Goal: Task Accomplishment & Management: Complete application form

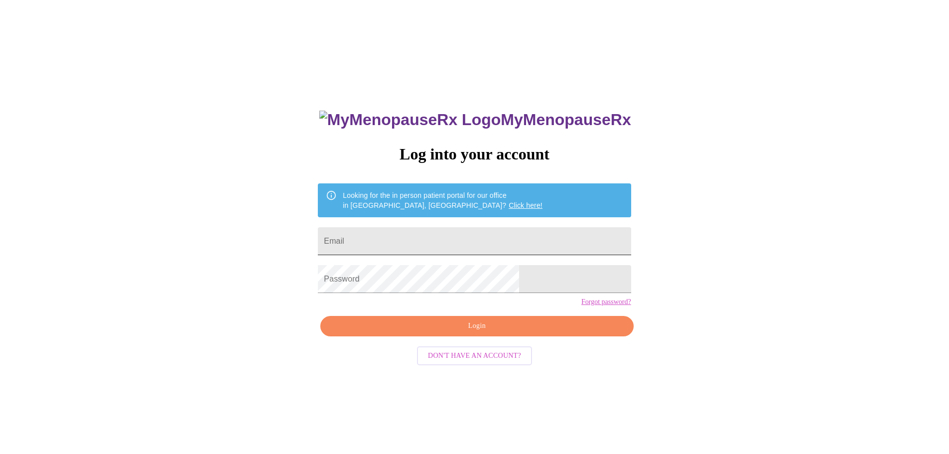
click at [432, 236] on input "Email" at bounding box center [474, 241] width 313 height 28
type input "tiffanymichelle453@gmail.com"
click at [440, 332] on span "Login" at bounding box center [477, 326] width 290 height 12
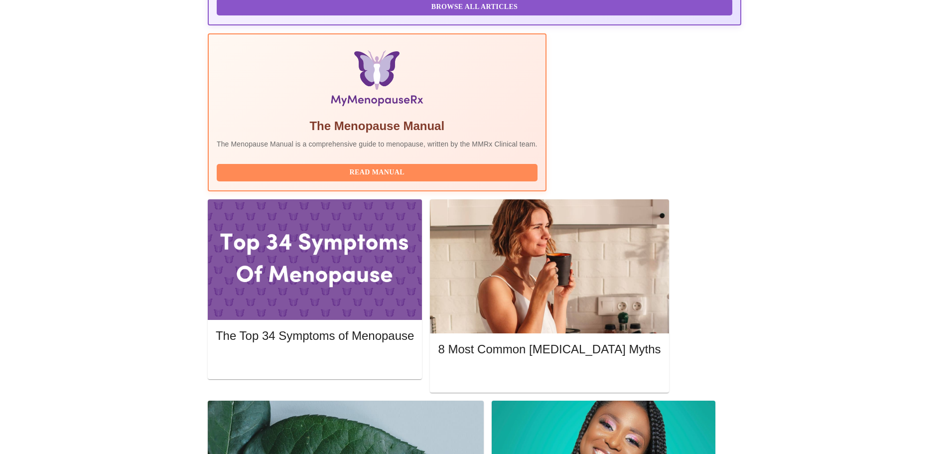
scroll to position [299, 0]
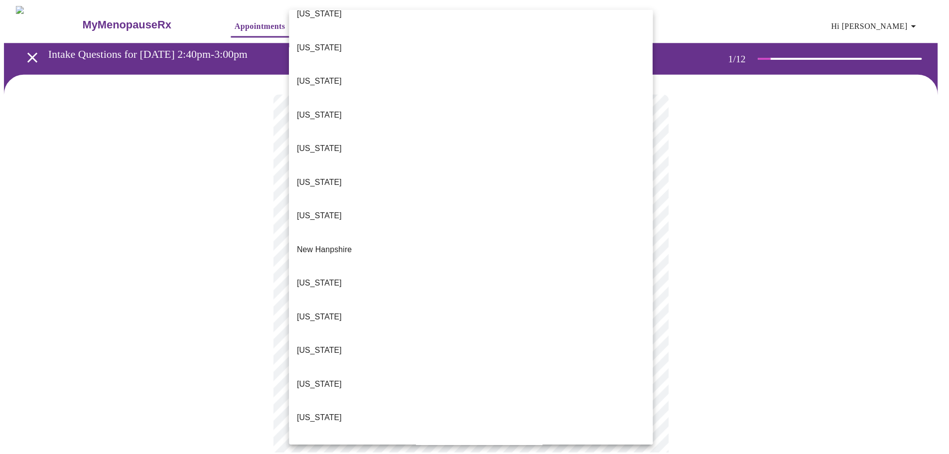
scroll to position [747, 0]
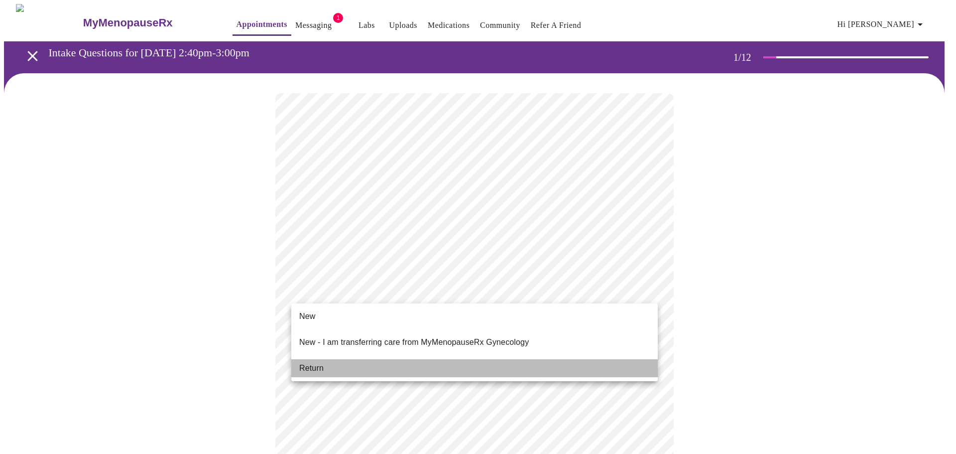
click at [328, 359] on li "Return" at bounding box center [474, 368] width 367 height 18
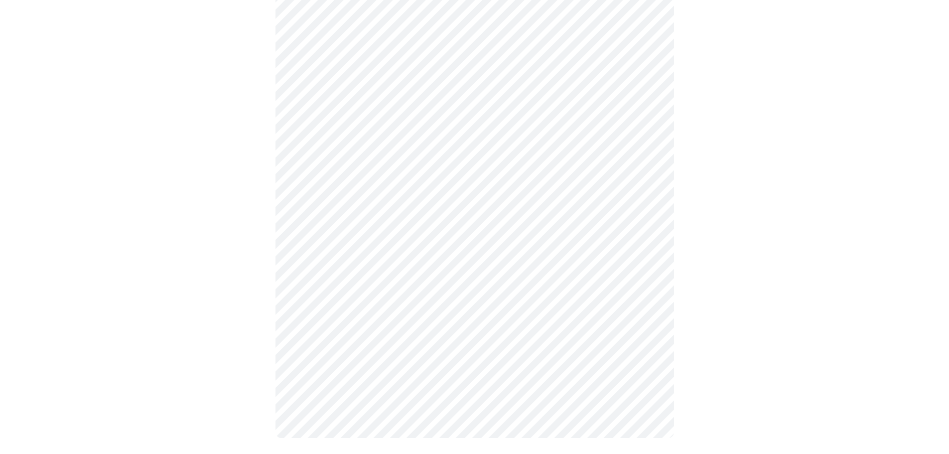
scroll to position [0, 0]
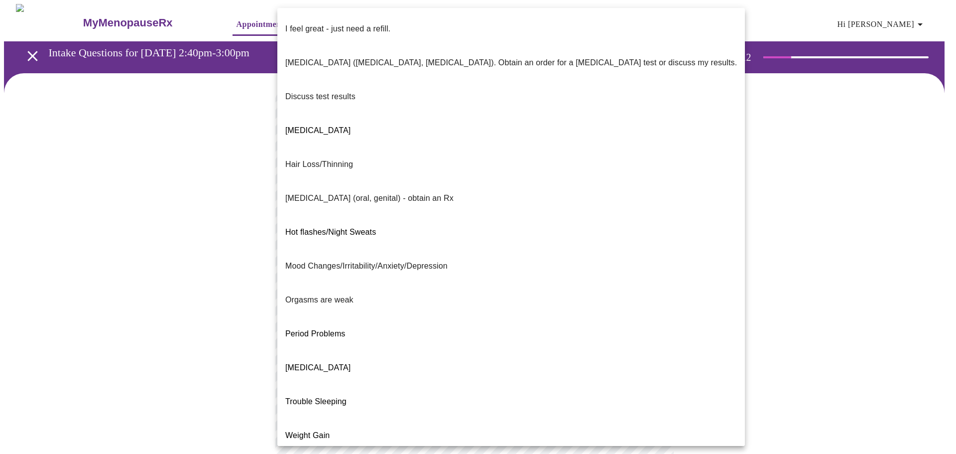
click at [484, 204] on body "MyMenopauseRx Appointments Messaging 1 Labs Uploads Medications Community Refer…" at bounding box center [478, 349] width 948 height 691
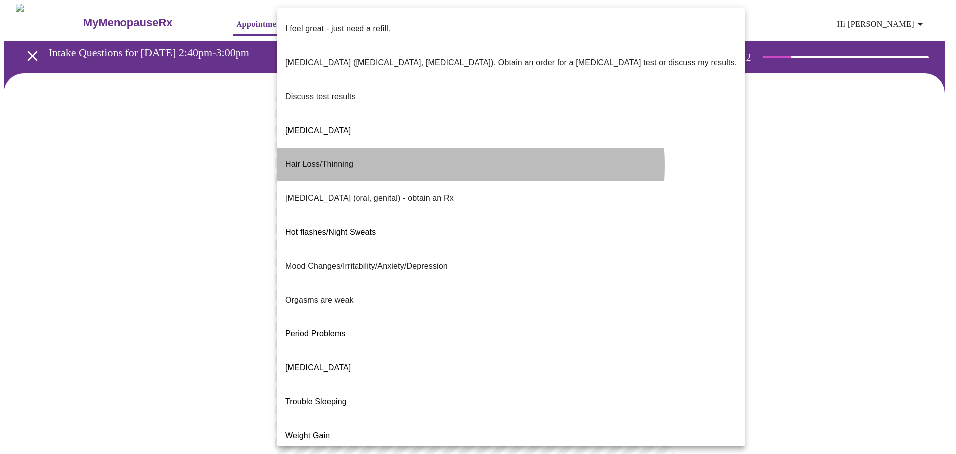
click at [426, 147] on li "Hair Loss/Thinning" at bounding box center [511, 164] width 468 height 34
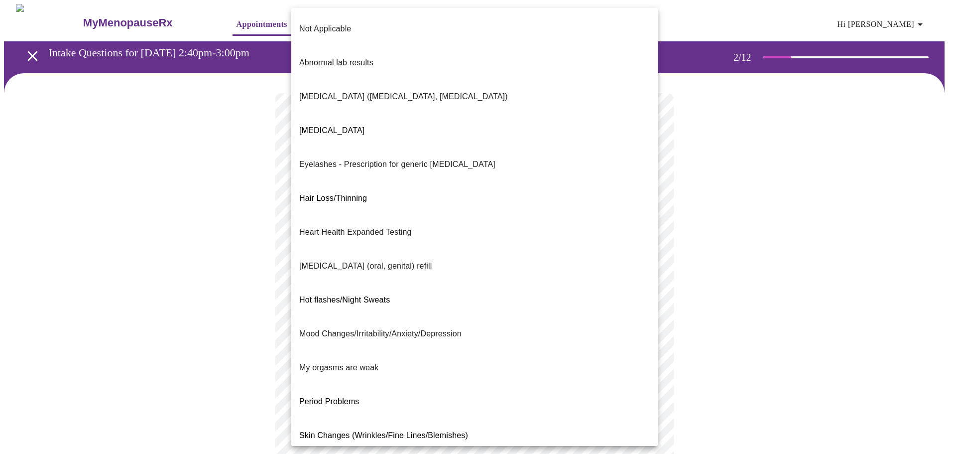
click at [418, 294] on body "MyMenopauseRx Appointments Messaging 1 Labs Uploads Medications Community Refer…" at bounding box center [478, 346] width 948 height 685
click at [412, 429] on p "Skin Changes (Wrinkles/Fine Lines/Blemishes)" at bounding box center [383, 435] width 169 height 12
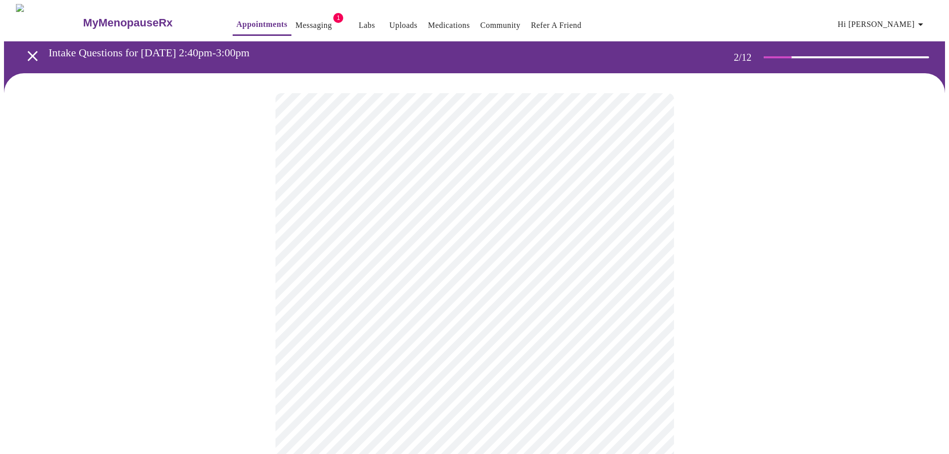
scroll to position [50, 0]
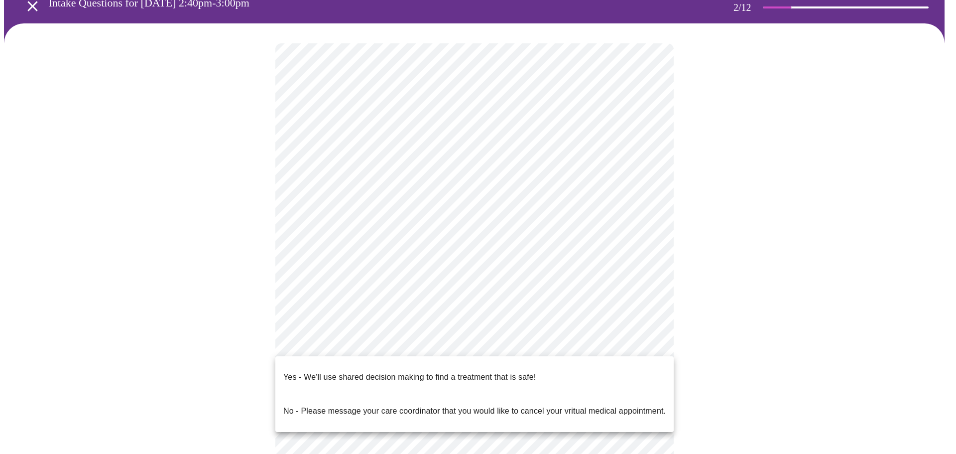
click at [418, 341] on body "MyMenopauseRx Appointments Messaging 1 Labs Uploads Medications Community Refer…" at bounding box center [478, 293] width 948 height 679
click at [379, 376] on span "Yes - We'll use shared decision making to find a treatment that is safe!" at bounding box center [409, 377] width 253 height 28
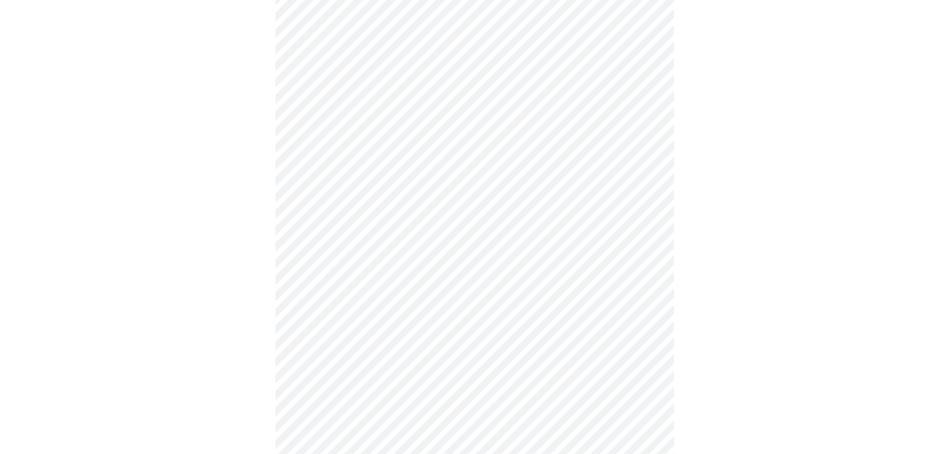
scroll to position [0, 0]
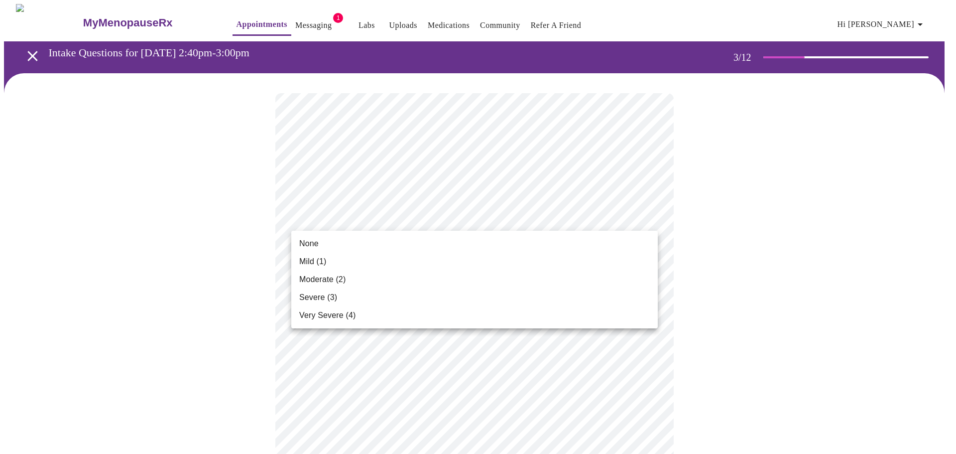
click at [491, 242] on li "None" at bounding box center [474, 244] width 367 height 18
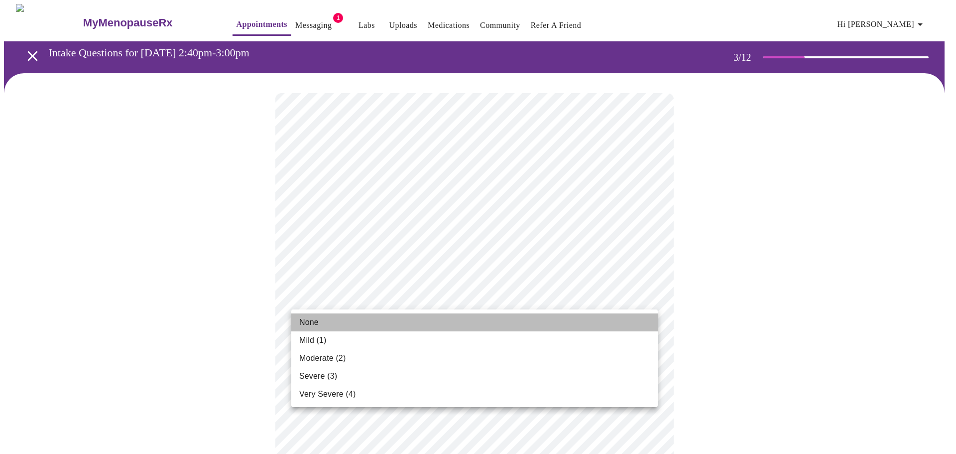
click at [475, 314] on li "None" at bounding box center [474, 322] width 367 height 18
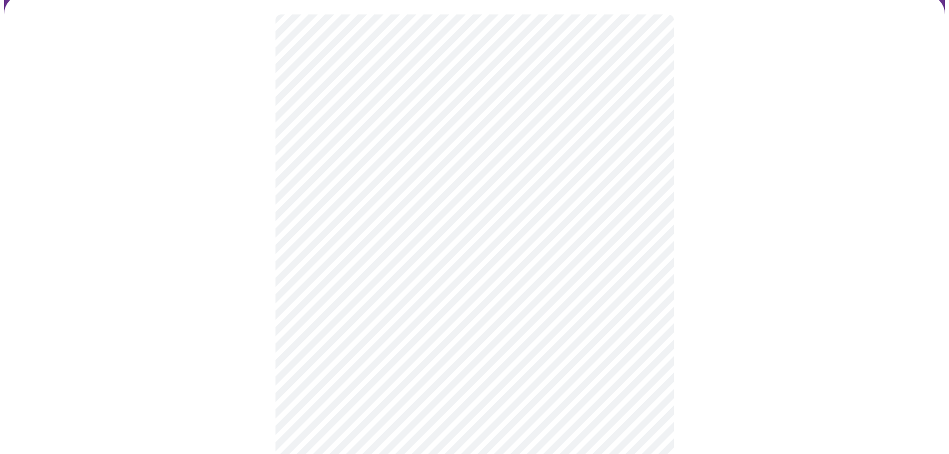
scroll to position [100, 0]
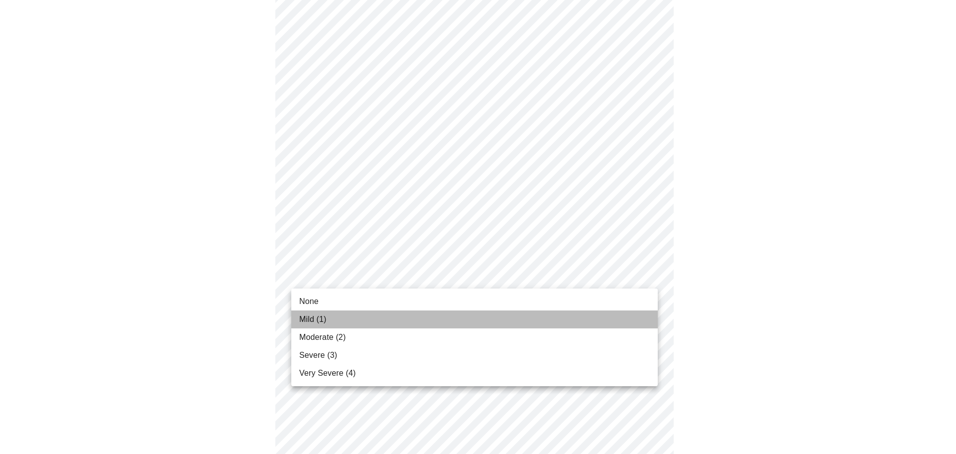
click at [457, 312] on li "Mild (1)" at bounding box center [474, 319] width 367 height 18
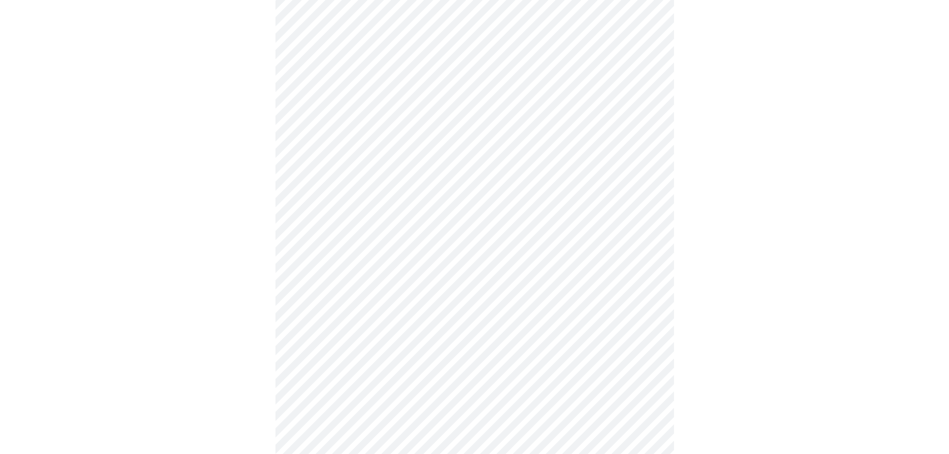
scroll to position [199, 0]
click at [466, 258] on body "MyMenopauseRx Appointments Messaging 1 Labs Uploads Medications Community Refer…" at bounding box center [478, 446] width 948 height 1283
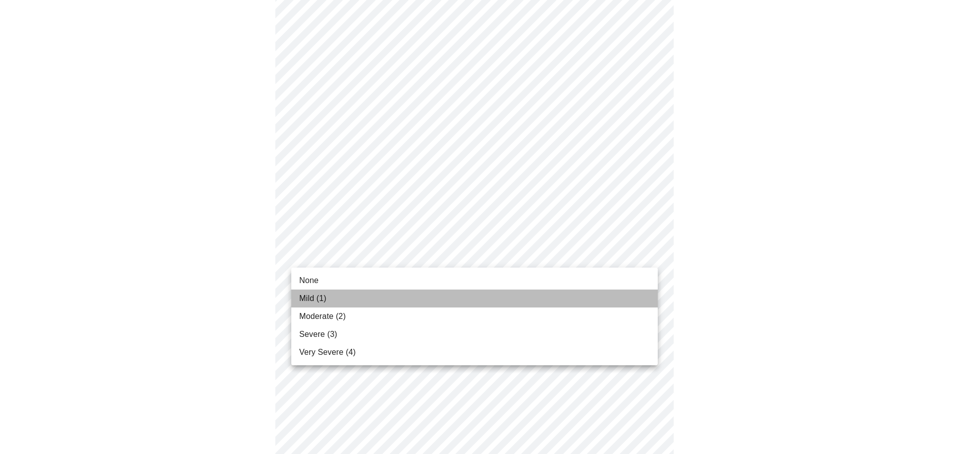
click at [455, 293] on li "Mild (1)" at bounding box center [474, 298] width 367 height 18
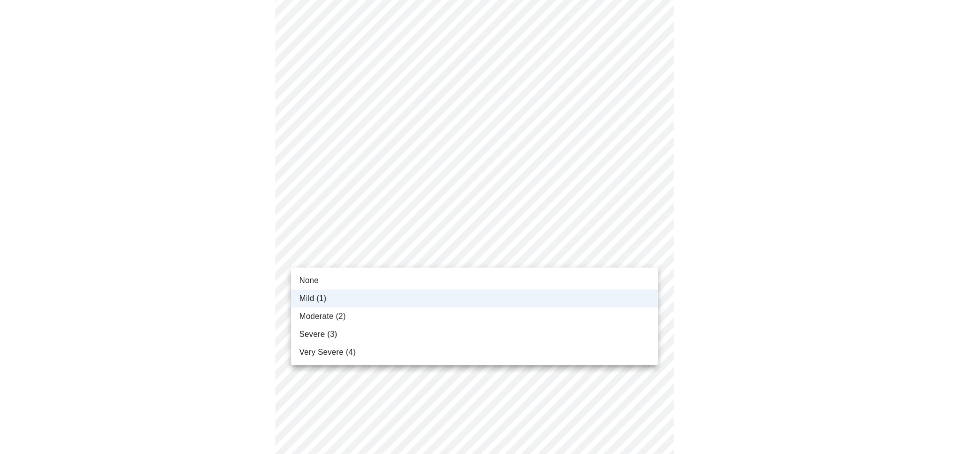
click at [462, 256] on body "MyMenopauseRx Appointments Messaging 1 Labs Uploads Medications Community Refer…" at bounding box center [478, 439] width 948 height 1269
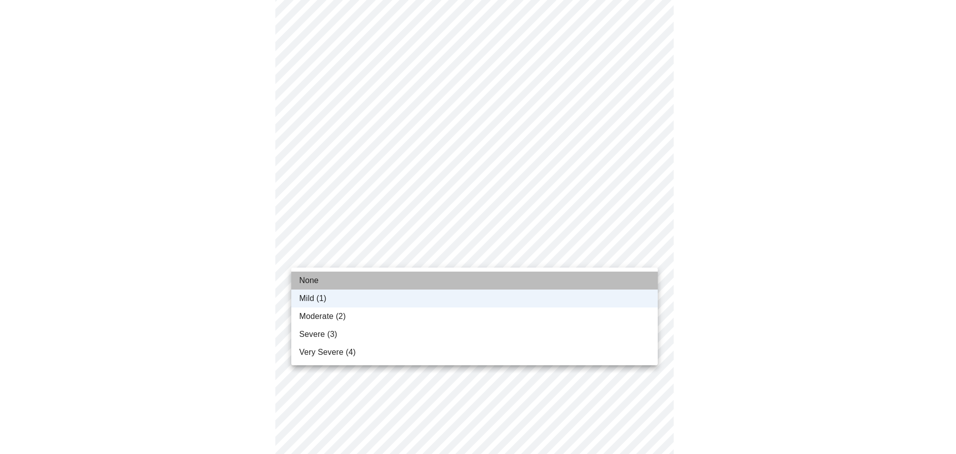
click at [454, 275] on li "None" at bounding box center [474, 280] width 367 height 18
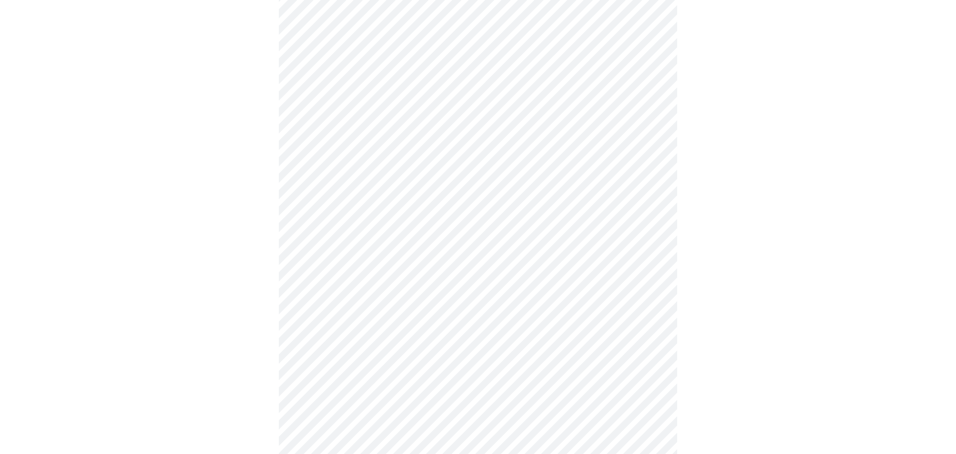
click at [458, 321] on body "MyMenopauseRx Appointments Messaging 1 Labs Uploads Medications Community Refer…" at bounding box center [478, 439] width 948 height 1269
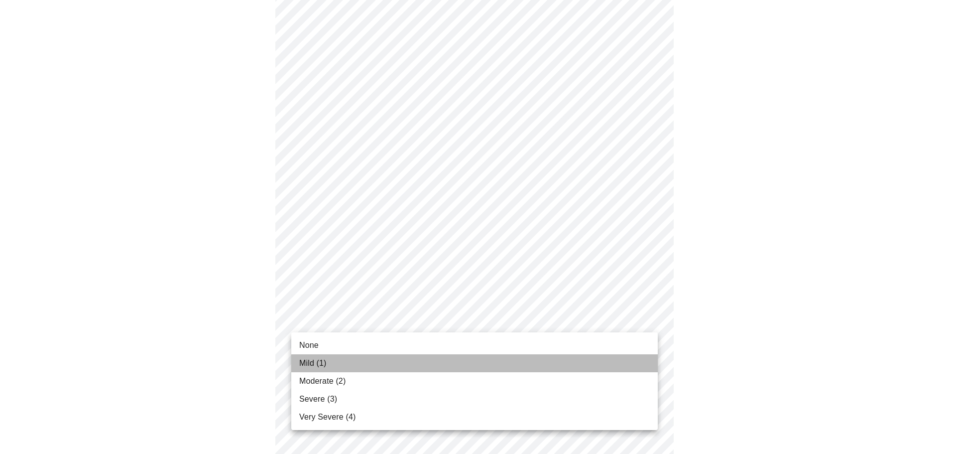
click at [448, 359] on li "Mild (1)" at bounding box center [474, 363] width 367 height 18
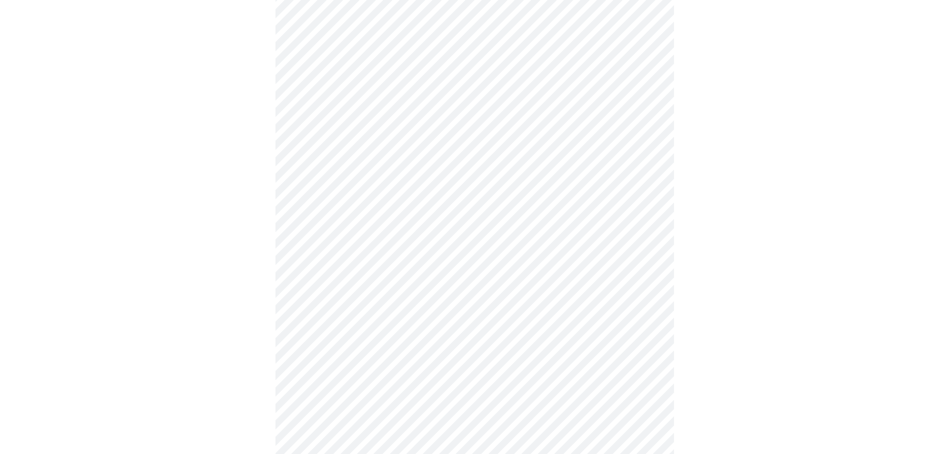
scroll to position [349, 0]
click at [441, 233] on body "MyMenopauseRx Appointments Messaging 1 Labs Uploads Medications Community Refer…" at bounding box center [474, 282] width 941 height 1255
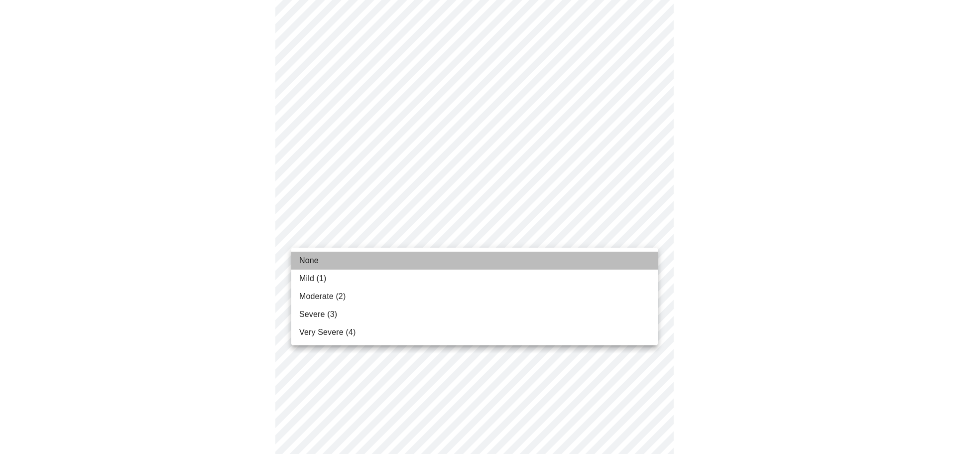
click at [430, 256] on li "None" at bounding box center [474, 261] width 367 height 18
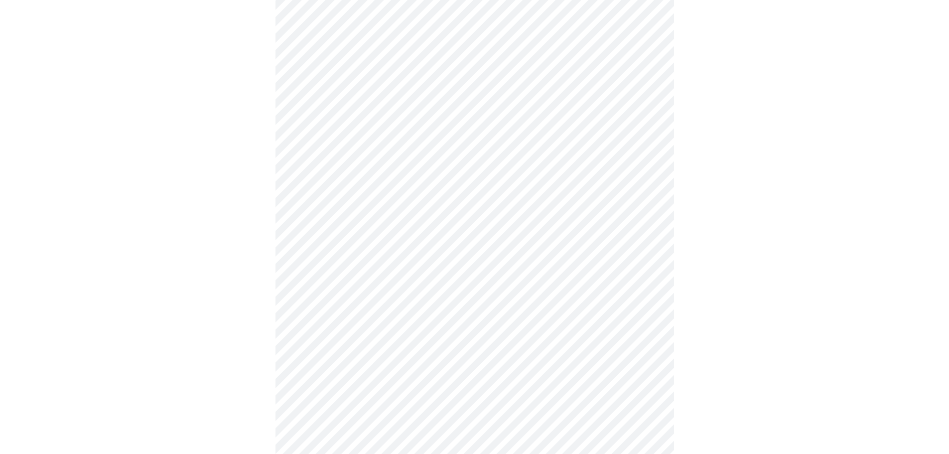
scroll to position [448, 0]
click at [448, 212] on body "MyMenopauseRx Appointments Messaging 1 Labs Uploads Medications Community Refer…" at bounding box center [474, 176] width 941 height 1241
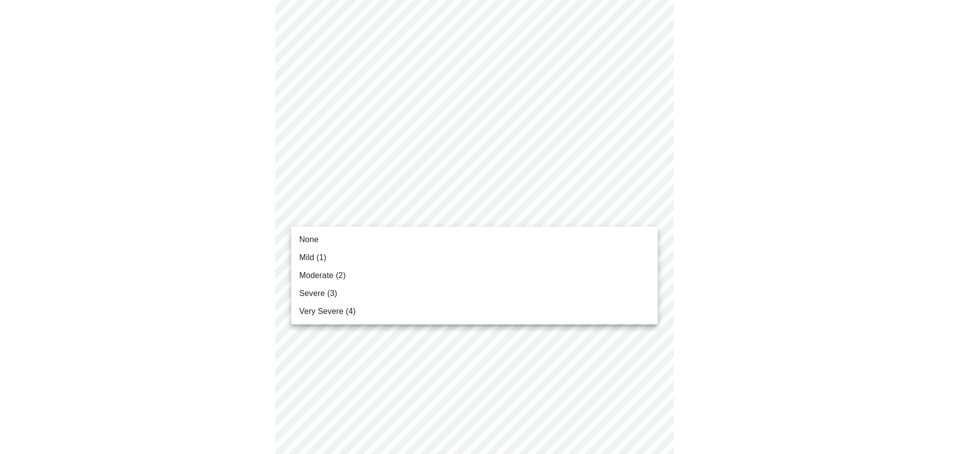
click at [436, 242] on li "None" at bounding box center [474, 240] width 367 height 18
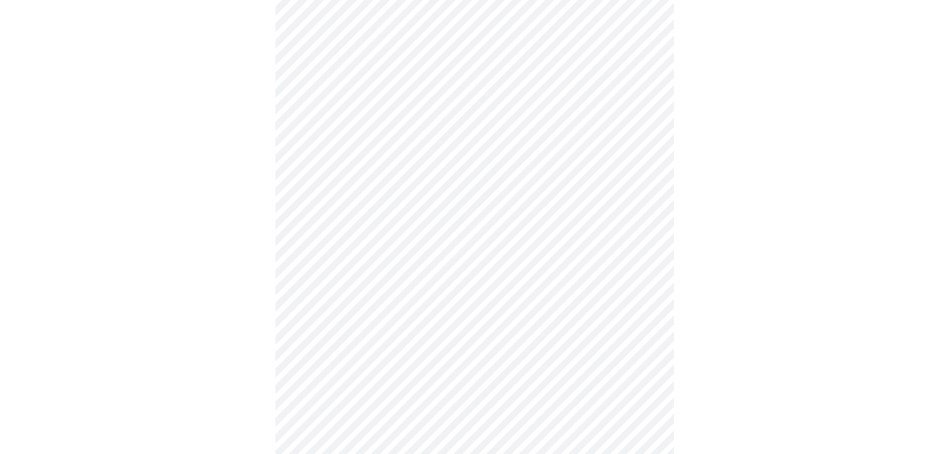
click at [447, 291] on body "MyMenopauseRx Appointments Messaging 1 Labs Uploads Medications Community Refer…" at bounding box center [474, 169] width 941 height 1227
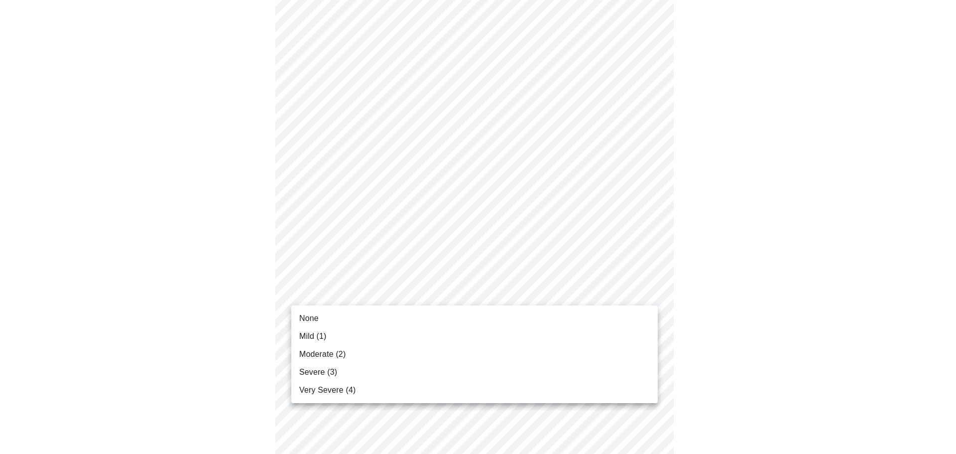
click at [416, 320] on li "None" at bounding box center [474, 318] width 367 height 18
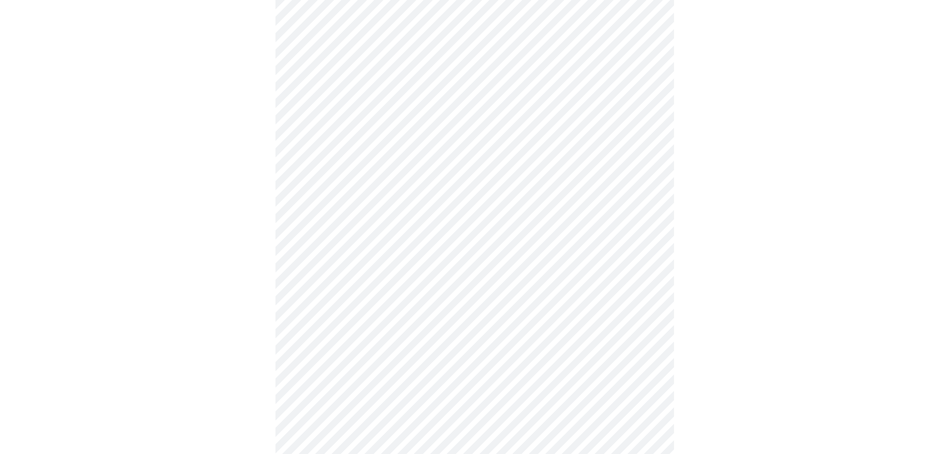
scroll to position [598, 0]
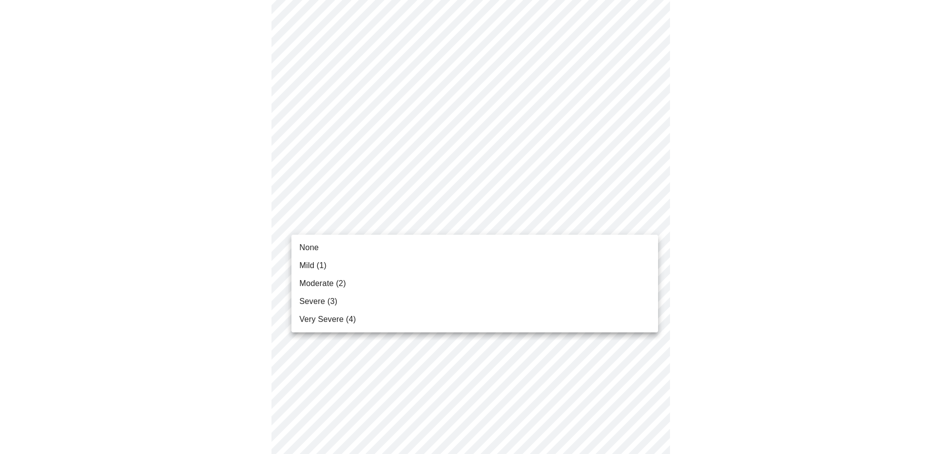
click at [405, 227] on body "MyMenopauseRx Appointments Messaging 1 Labs Uploads Medications Community Refer…" at bounding box center [474, 12] width 941 height 1213
click at [399, 244] on li "None" at bounding box center [474, 248] width 367 height 18
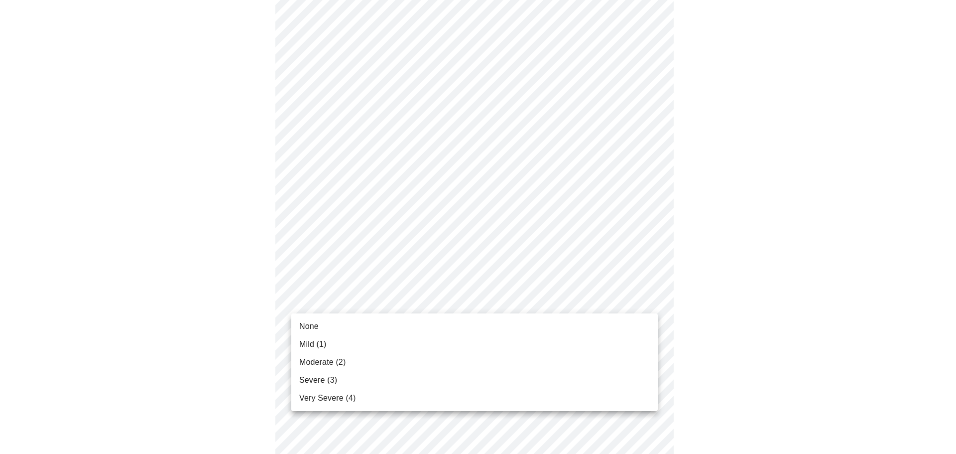
click at [390, 299] on body "MyMenopauseRx Appointments Messaging 1 Labs Uploads Medications Community Refer…" at bounding box center [478, 5] width 948 height 1199
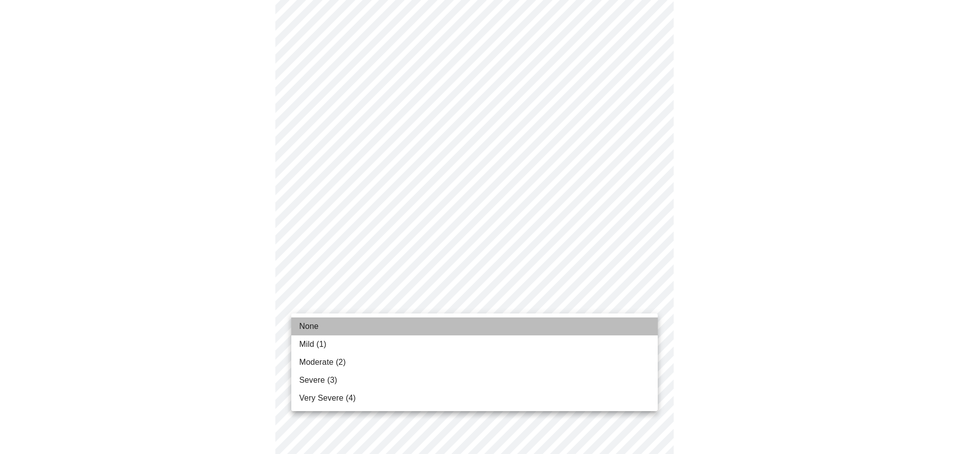
click at [379, 320] on li "None" at bounding box center [474, 326] width 367 height 18
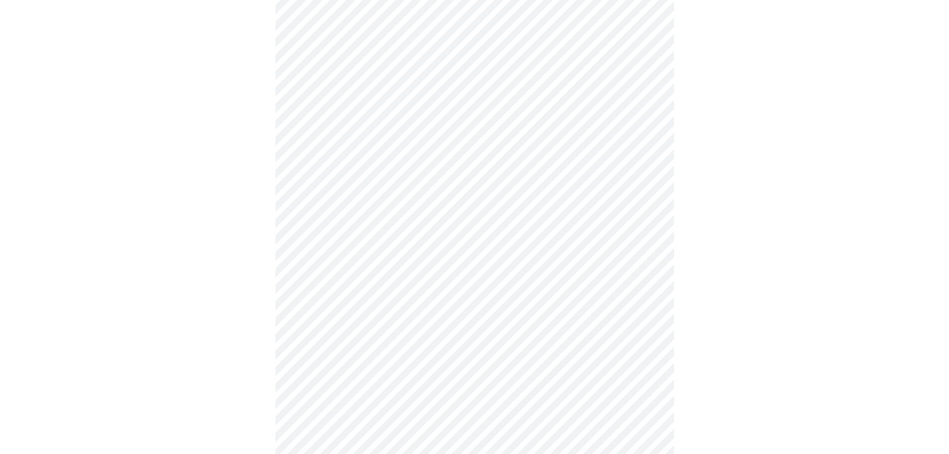
scroll to position [697, 0]
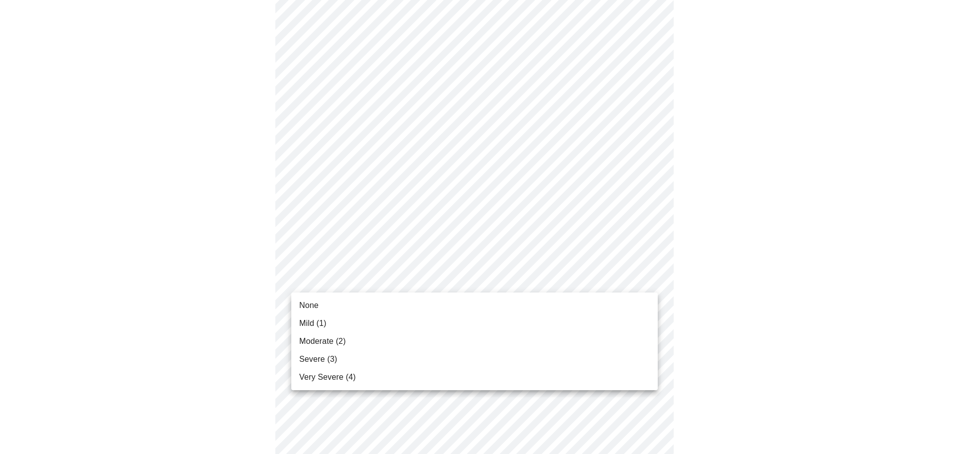
click at [388, 301] on li "None" at bounding box center [474, 305] width 367 height 18
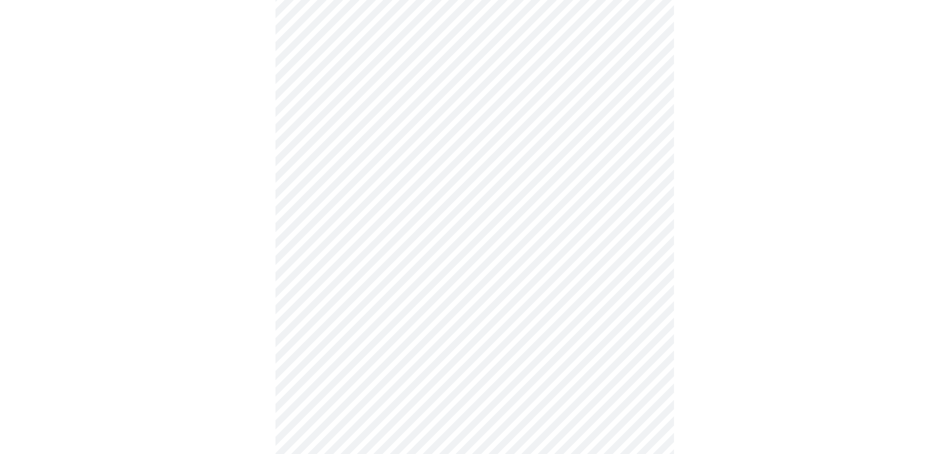
scroll to position [349, 0]
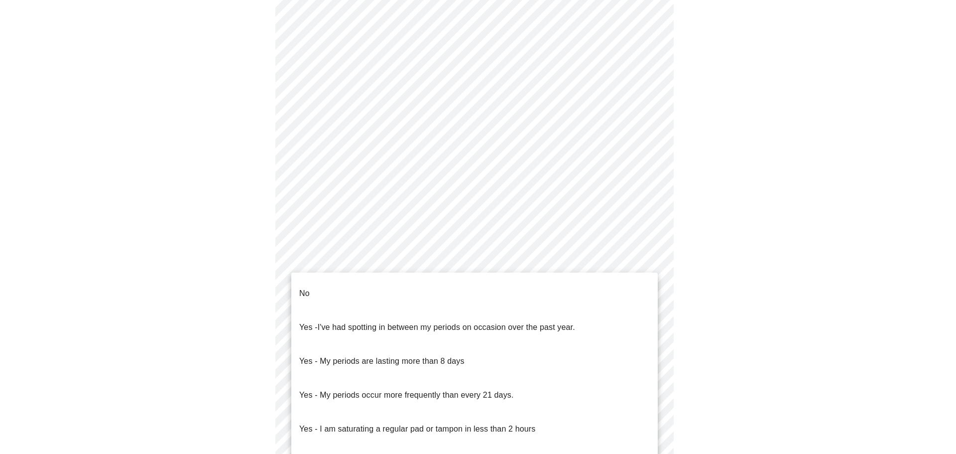
click at [396, 255] on body "MyMenopauseRx Appointments Messaging 1 Labs Uploads Medications Community Refer…" at bounding box center [478, 146] width 948 height 983
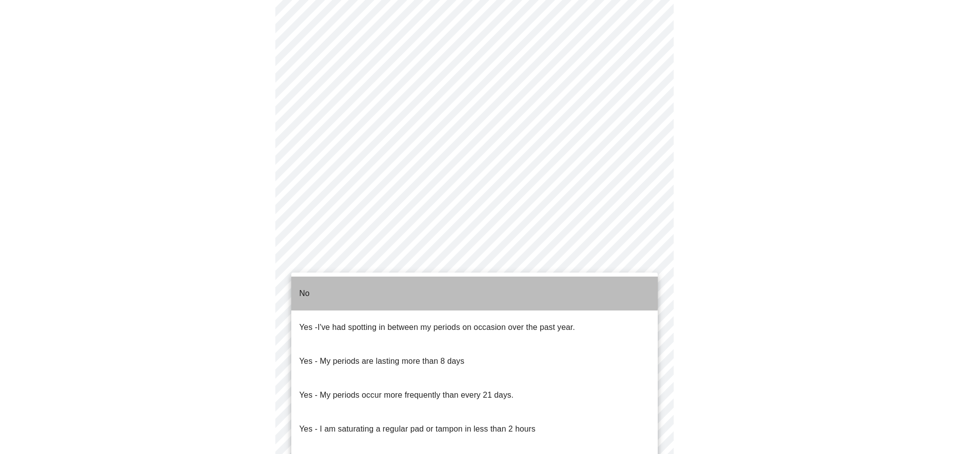
click at [381, 285] on li "No" at bounding box center [474, 293] width 367 height 34
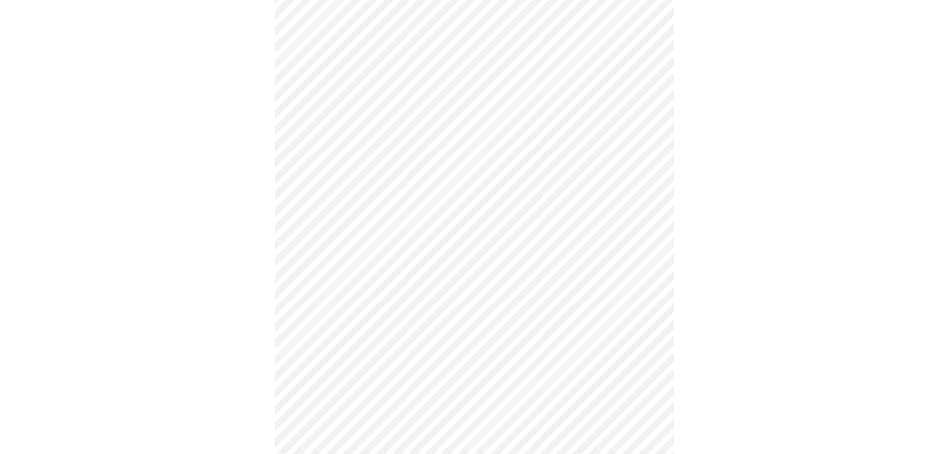
scroll to position [448, 0]
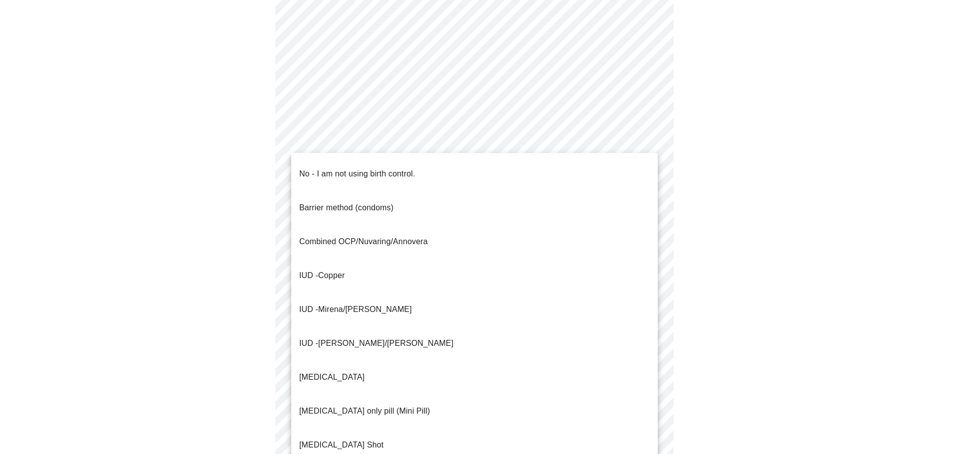
click at [382, 239] on body "MyMenopauseRx Appointments Messaging 1 Labs Uploads Medications Community Refer…" at bounding box center [478, 44] width 948 height 977
click at [361, 168] on p "No - I am not using birth control." at bounding box center [357, 174] width 116 height 12
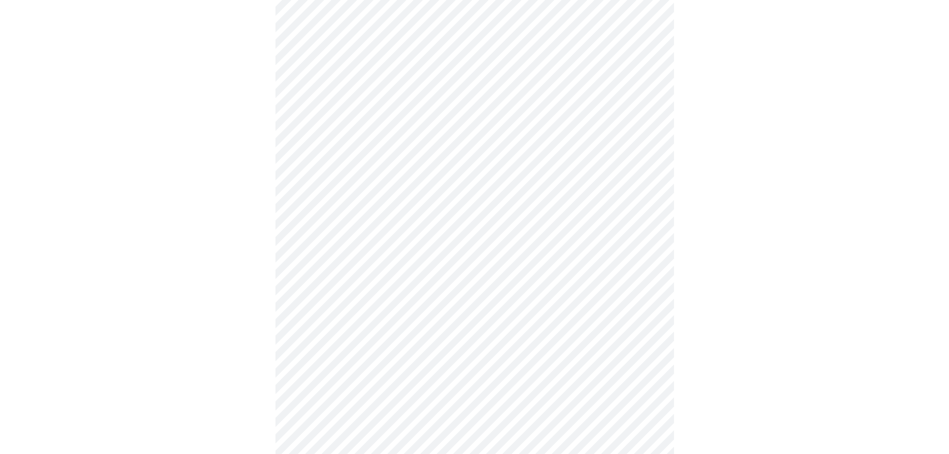
click at [415, 300] on body "MyMenopauseRx Appointments Messaging 1 Labs Uploads Medications Community Refer…" at bounding box center [474, 41] width 941 height 971
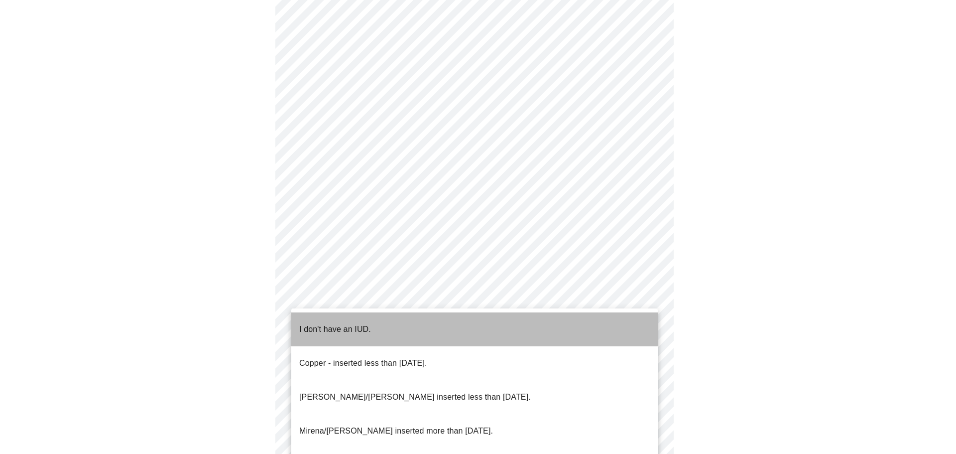
click at [359, 323] on p "I don't have an IUD." at bounding box center [335, 329] width 72 height 12
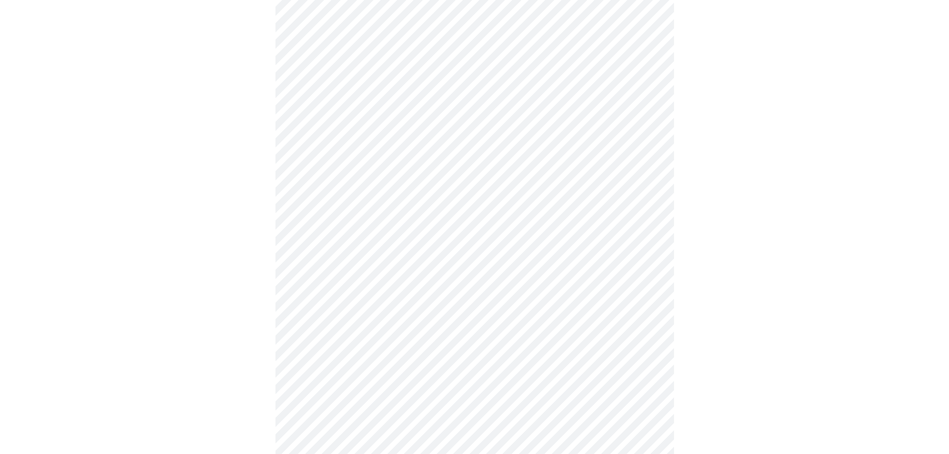
click at [355, 377] on body "MyMenopauseRx Appointments Messaging 1 Labs Uploads Medications Community Refer…" at bounding box center [474, 38] width 941 height 965
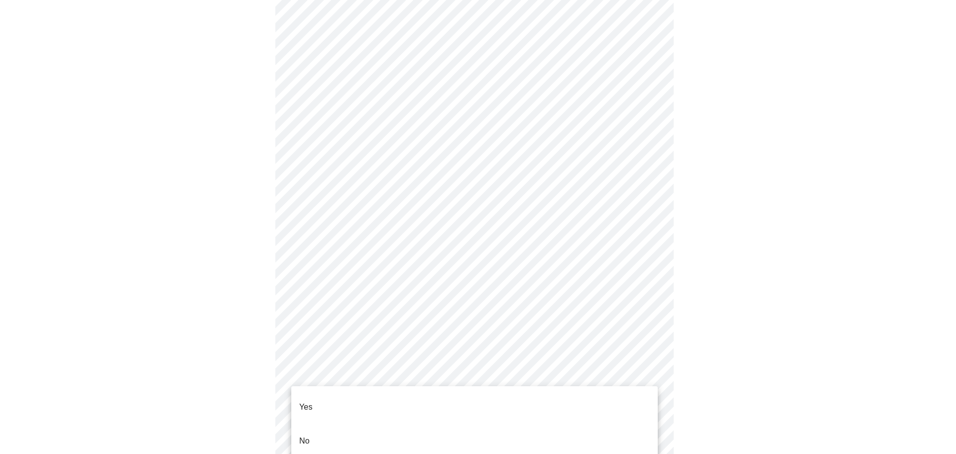
click at [340, 397] on li "Yes" at bounding box center [474, 407] width 367 height 34
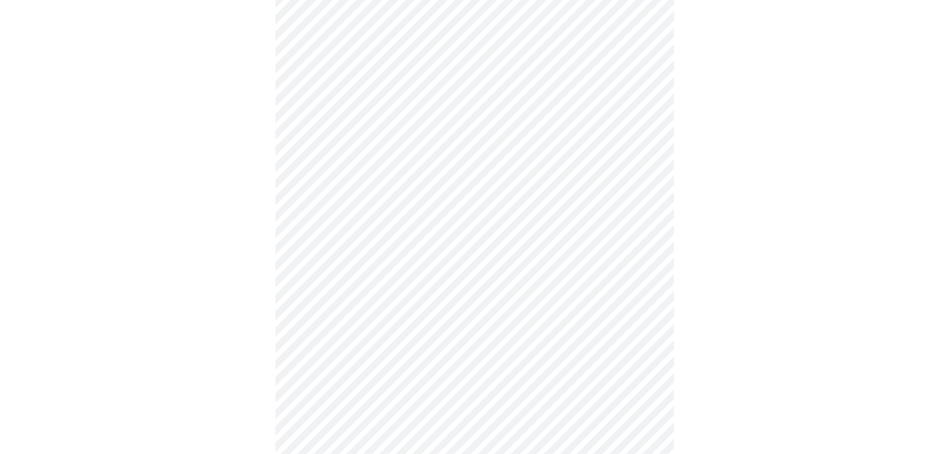
scroll to position [2651, 0]
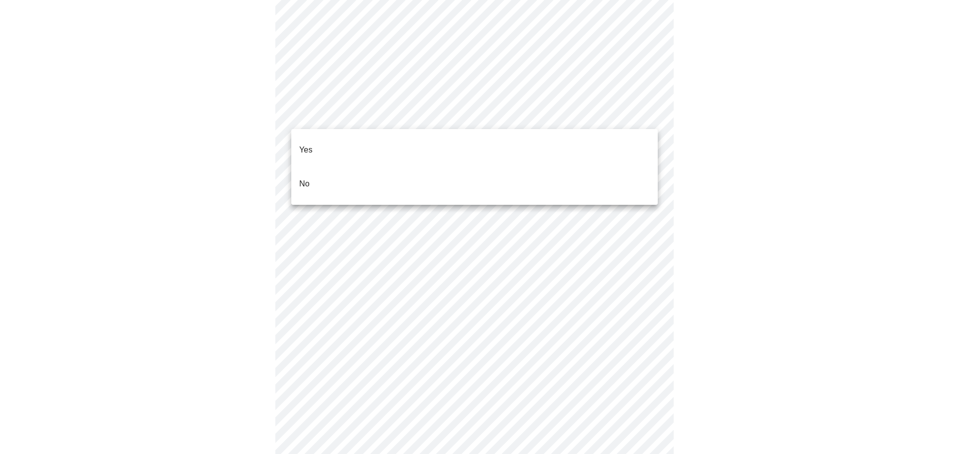
click at [470, 171] on li "No" at bounding box center [474, 184] width 367 height 34
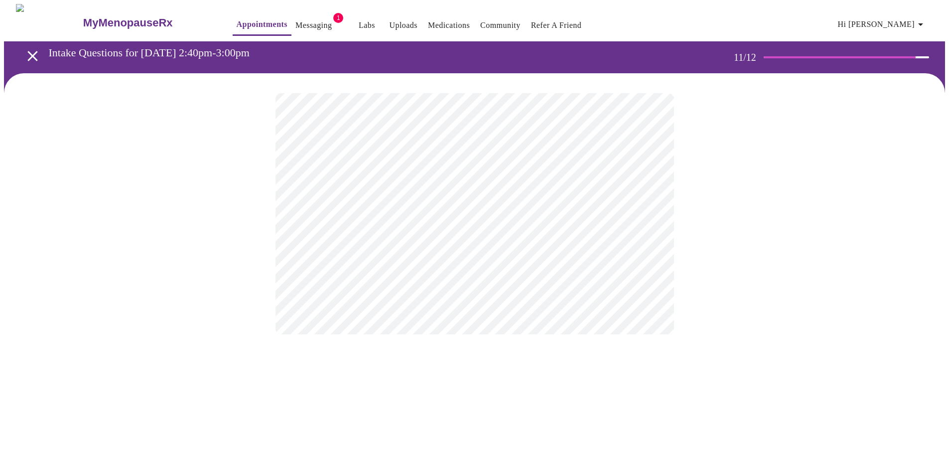
scroll to position [0, 0]
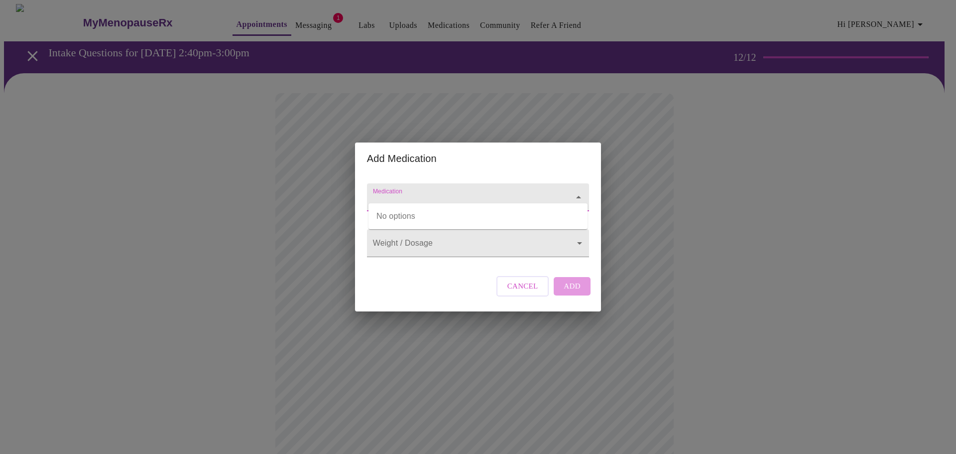
click at [413, 193] on input "Medication" at bounding box center [464, 202] width 186 height 18
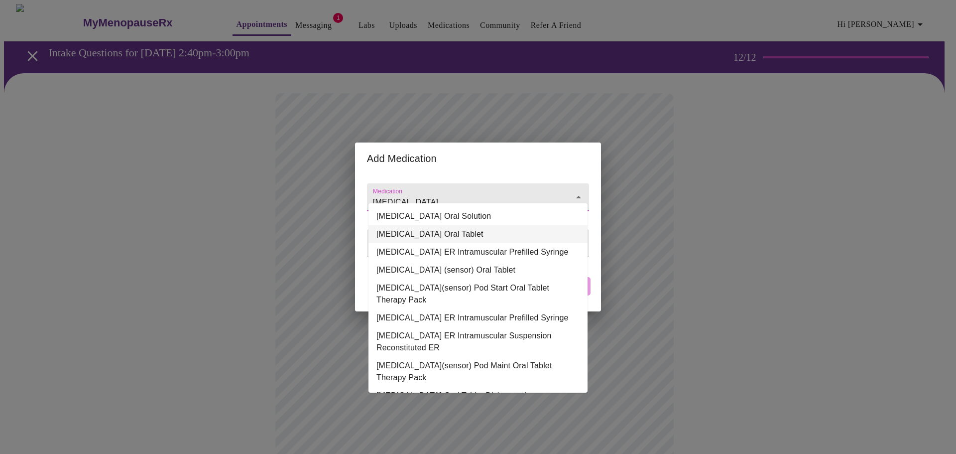
click at [422, 233] on li "ARIPiprazole Oral Tablet" at bounding box center [478, 234] width 219 height 18
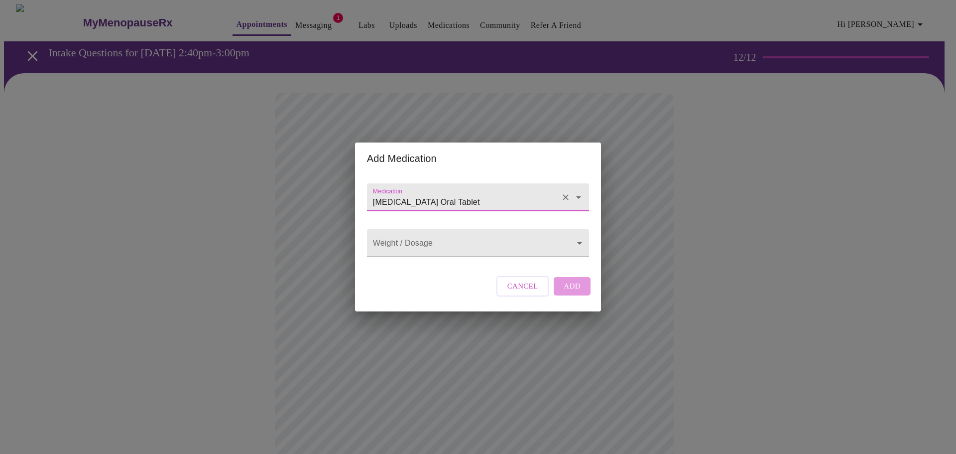
type input "ARIPiprazole Oral Tablet"
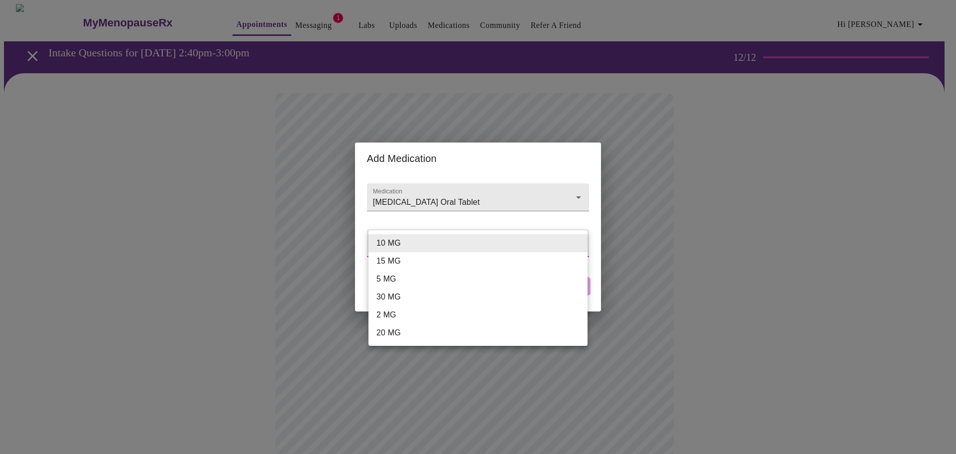
click at [425, 244] on body "MyMenopauseRx Appointments Messaging 1 Labs Uploads Medications Community Refer…" at bounding box center [478, 444] width 948 height 880
click at [410, 275] on li "5 MG" at bounding box center [478, 279] width 219 height 18
type input "5 MG"
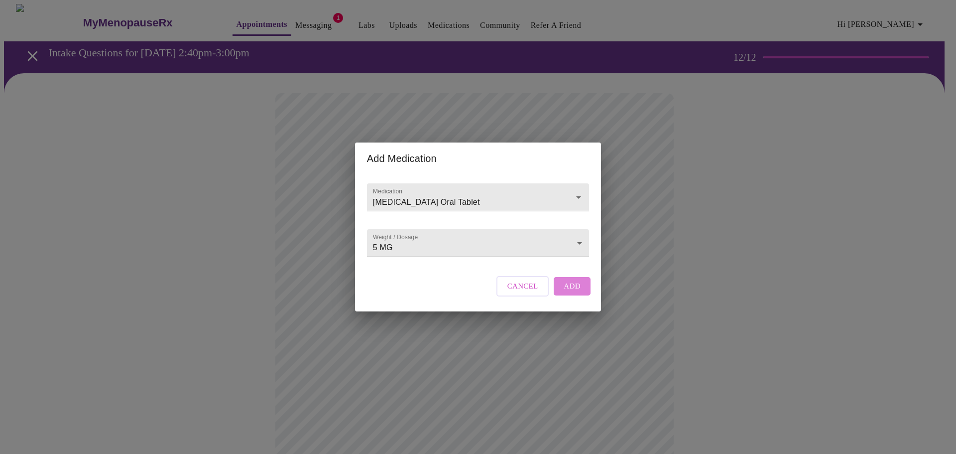
click at [567, 292] on span "Add" at bounding box center [572, 285] width 17 height 13
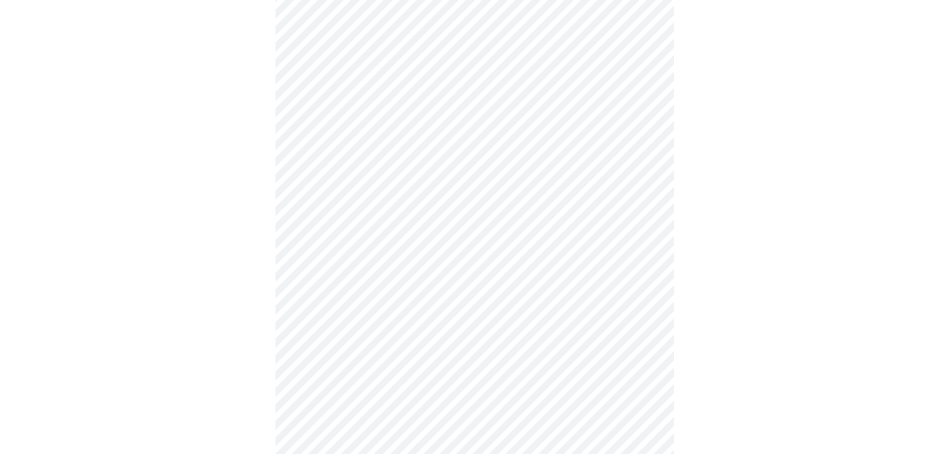
scroll to position [100, 0]
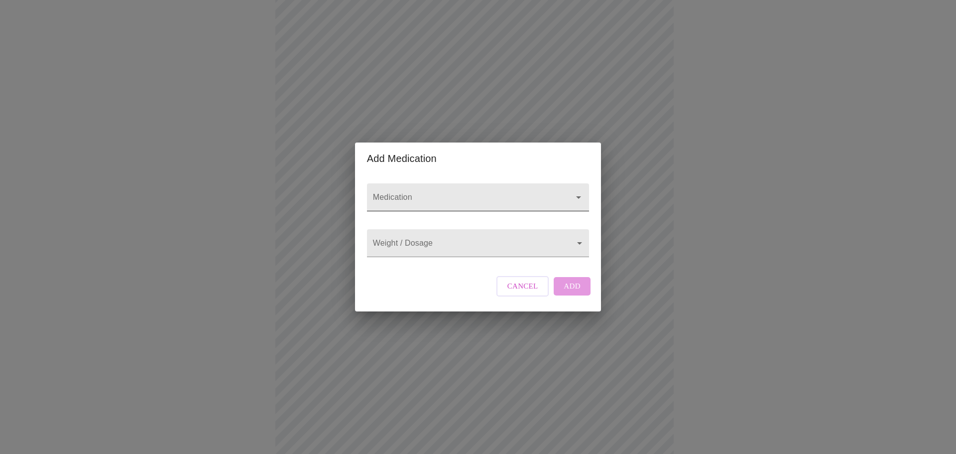
click at [395, 193] on input "Medication" at bounding box center [464, 202] width 186 height 18
type input "estradtiol"
click at [509, 247] on body "MyMenopauseRx Appointments Messaging 1 Labs Uploads Medications Community Refer…" at bounding box center [478, 344] width 948 height 880
click at [509, 247] on div at bounding box center [478, 227] width 956 height 454
click at [496, 193] on input "Medication" at bounding box center [464, 202] width 186 height 18
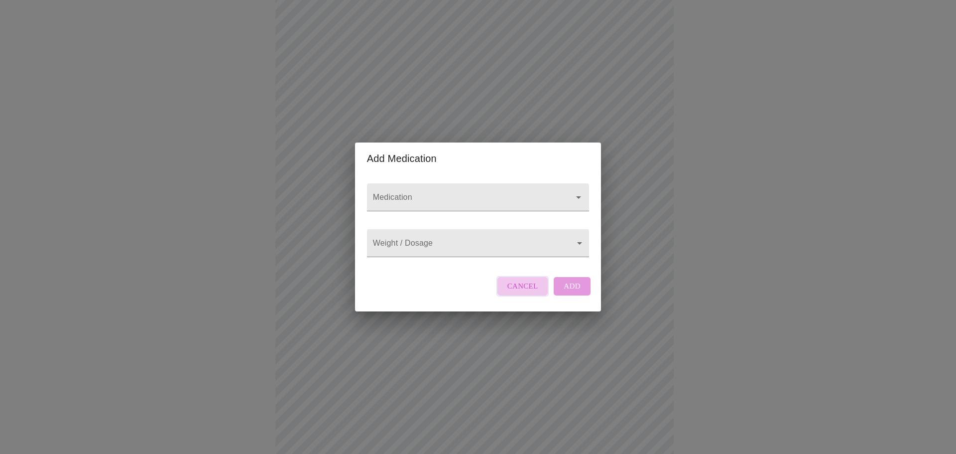
click at [532, 292] on span "Cancel" at bounding box center [523, 285] width 31 height 13
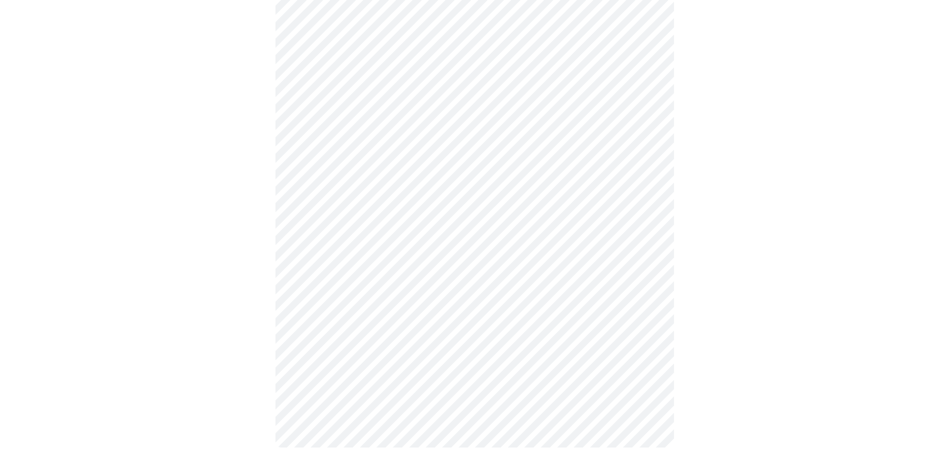
scroll to position [426, 0]
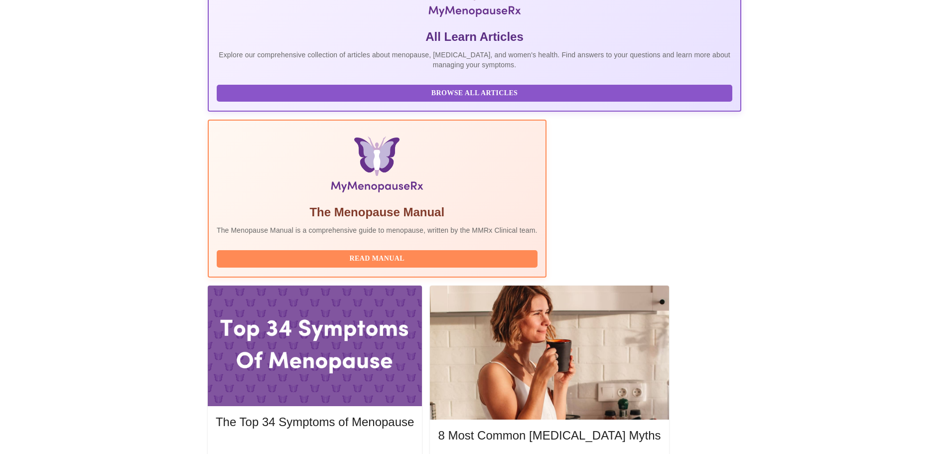
scroll to position [249, 0]
